Goal: Task Accomplishment & Management: Use online tool/utility

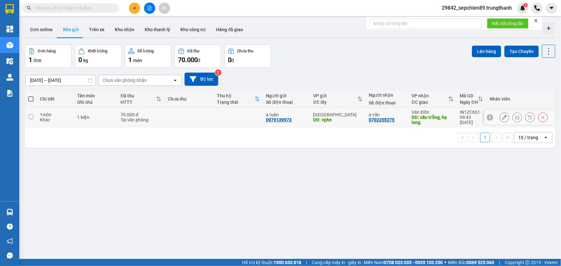
click at [32, 116] on input "checkbox" at bounding box center [31, 116] width 5 height 5
checkbox input "true"
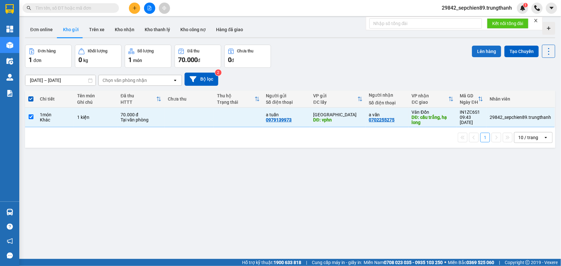
click at [481, 50] on button "Lên hàng" at bounding box center [486, 52] width 29 height 12
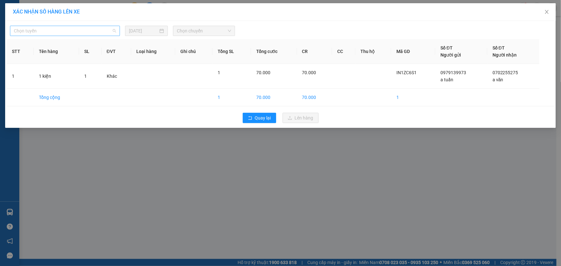
click at [88, 31] on span "Chọn tuyến" at bounding box center [65, 31] width 102 height 10
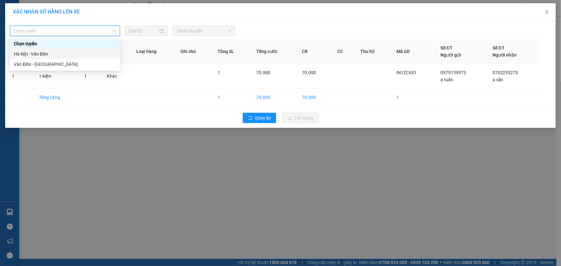
click at [72, 57] on div "Hà Nội - Vân Đồn" at bounding box center [65, 53] width 102 height 7
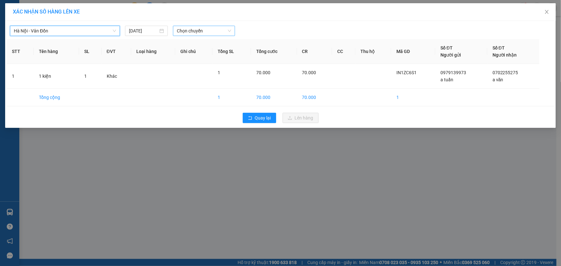
click at [195, 32] on span "Chọn chuyến" at bounding box center [204, 31] width 54 height 10
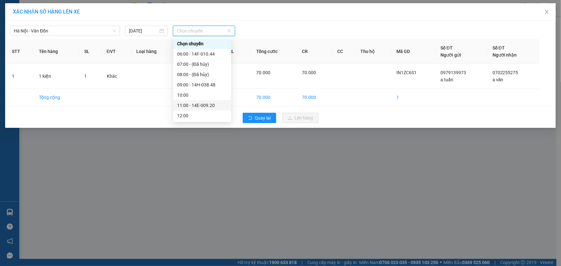
click at [203, 106] on div "11:00 - 14E-009.20" at bounding box center [202, 105] width 50 height 7
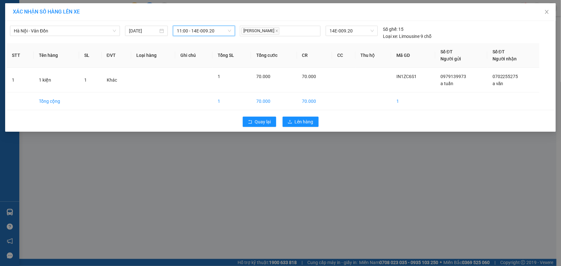
click at [319, 124] on div "Quay lại Lên hàng" at bounding box center [280, 121] width 547 height 17
click at [310, 121] on span "Lên hàng" at bounding box center [304, 121] width 19 height 7
